Goal: Find specific page/section: Find specific page/section

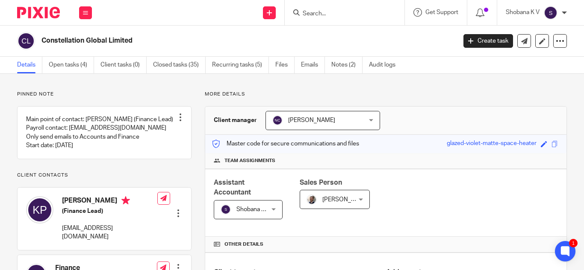
scroll to position [282, 0]
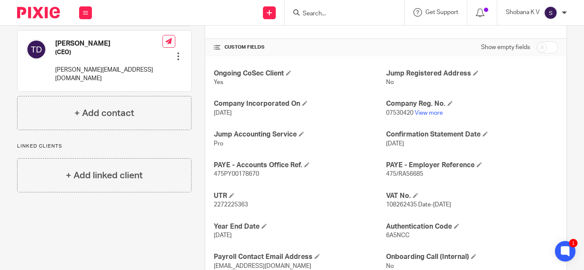
click at [330, 17] on input "Search" at bounding box center [340, 14] width 77 height 8
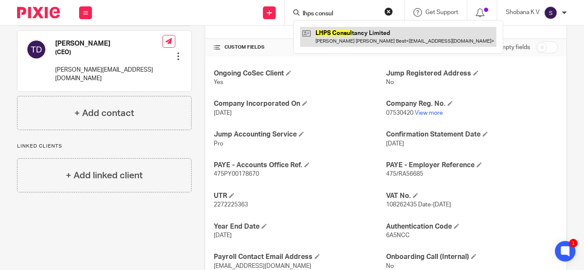
type input "lhps consul"
click at [332, 32] on link at bounding box center [398, 37] width 196 height 20
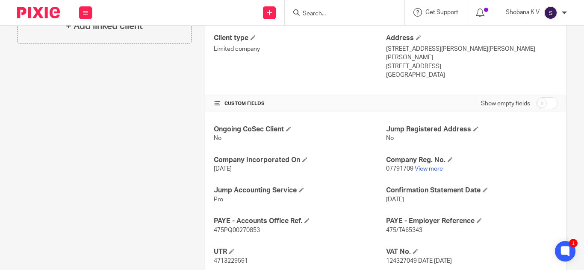
scroll to position [238, 0]
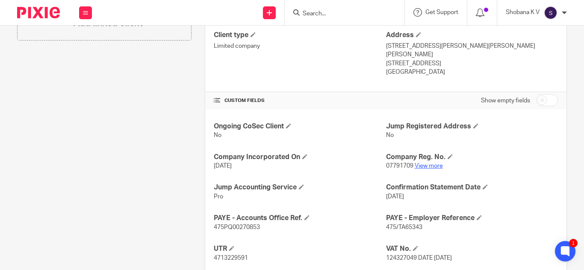
click at [424, 163] on link "View more" at bounding box center [428, 166] width 28 height 6
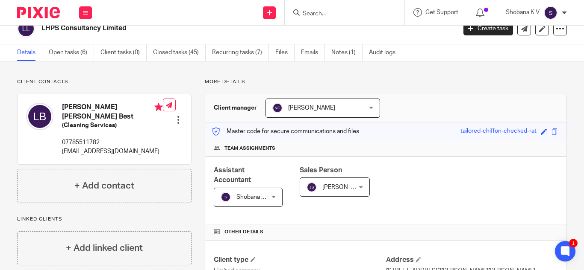
scroll to position [0, 0]
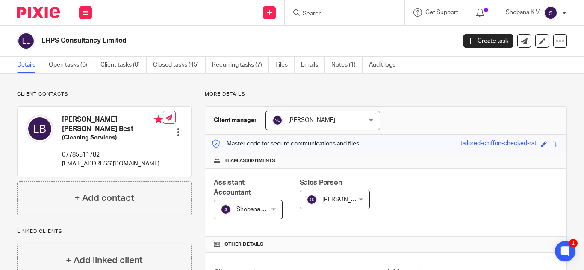
click at [328, 8] on form at bounding box center [347, 12] width 91 height 11
click at [320, 21] on div at bounding box center [345, 12] width 120 height 25
click at [314, 16] on input "Search" at bounding box center [340, 14] width 77 height 8
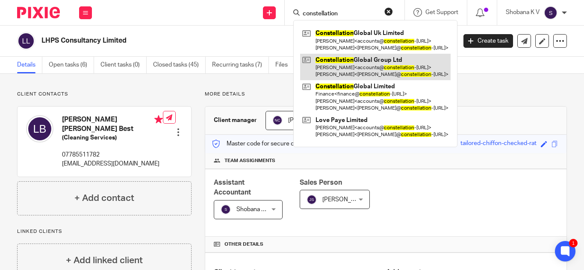
type input "constellation"
click at [347, 57] on link at bounding box center [375, 67] width 150 height 26
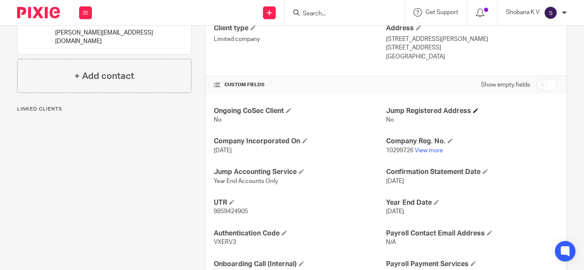
scroll to position [245, 0]
click at [415, 151] on link "View more" at bounding box center [428, 150] width 28 height 6
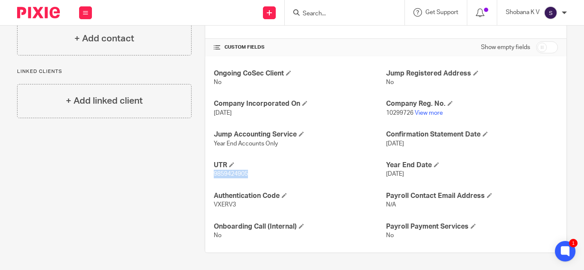
drag, startPoint x: 211, startPoint y: 174, endPoint x: 258, endPoint y: 180, distance: 47.0
click at [258, 180] on div "Ongoing CoSec Client No Jump Registered Address No Company Incorporated On [DAT…" at bounding box center [385, 154] width 361 height 197
copy span "9859424905"
drag, startPoint x: 233, startPoint y: 205, endPoint x: 207, endPoint y: 205, distance: 26.1
click at [207, 205] on div "Ongoing CoSec Client No Jump Registered Address No Company Incorporated On [DAT…" at bounding box center [385, 154] width 361 height 197
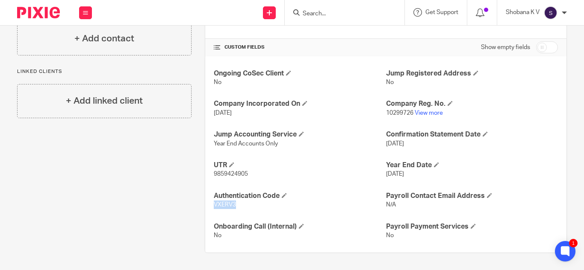
copy span "VXERV3"
